Goal: Transaction & Acquisition: Subscribe to service/newsletter

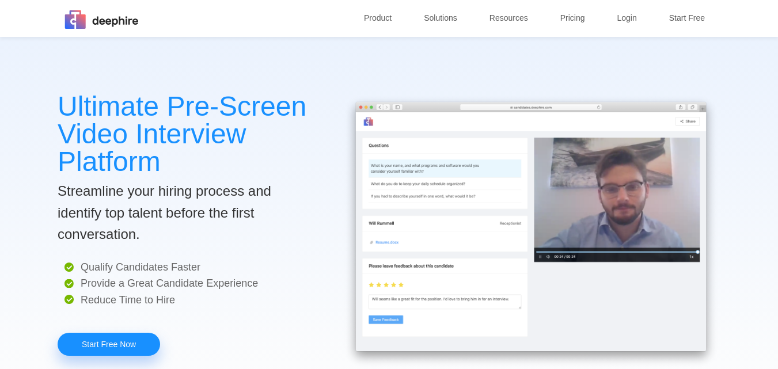
click at [138, 347] on link "Start Free Now" at bounding box center [109, 344] width 102 height 23
click at [568, 26] on link "Pricing" at bounding box center [572, 18] width 34 height 36
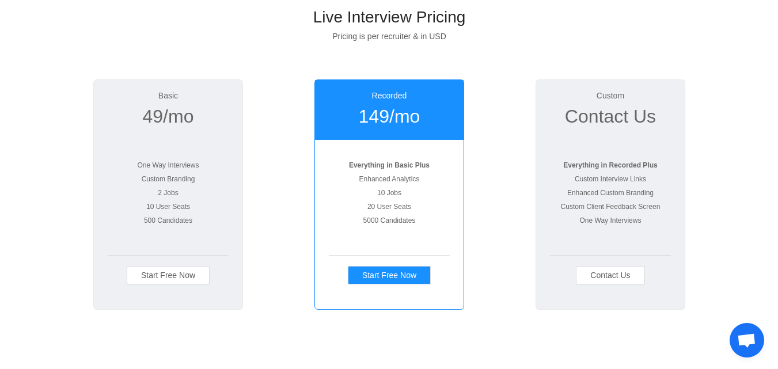
scroll to position [109, 0]
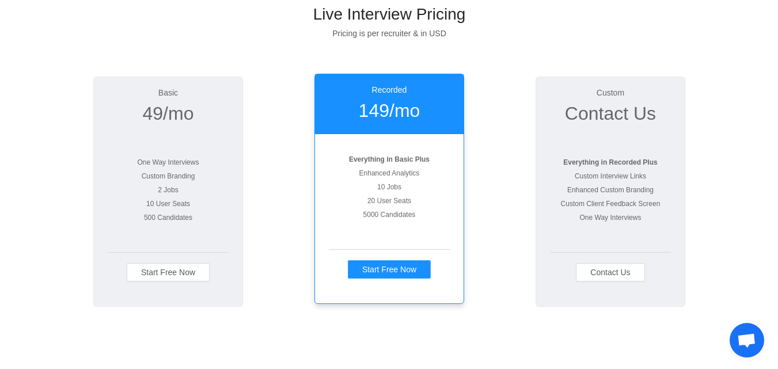
click at [385, 275] on p "Start Free Now" at bounding box center [389, 269] width 54 height 17
